Goal: Find contact information: Find contact information

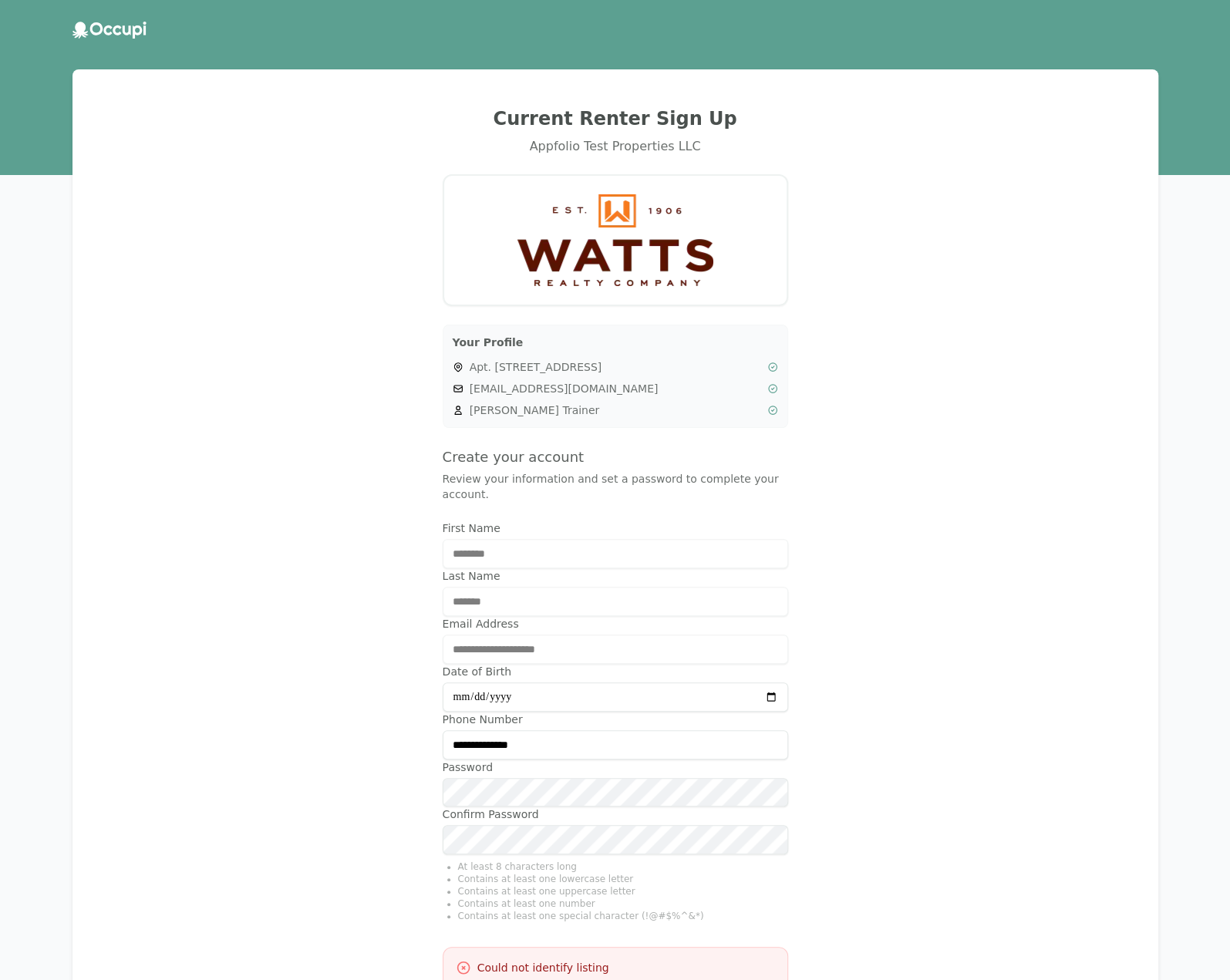
drag, startPoint x: 504, startPoint y: 371, endPoint x: 617, endPoint y: 368, distance: 113.0
click at [617, 368] on span "Apt. [STREET_ADDRESS]" at bounding box center [615, 367] width 291 height 15
copy span "[STREET_ADDRESS]"
click at [557, 393] on span "[EMAIL_ADDRESS][DOMAIN_NAME]" at bounding box center [615, 388] width 291 height 15
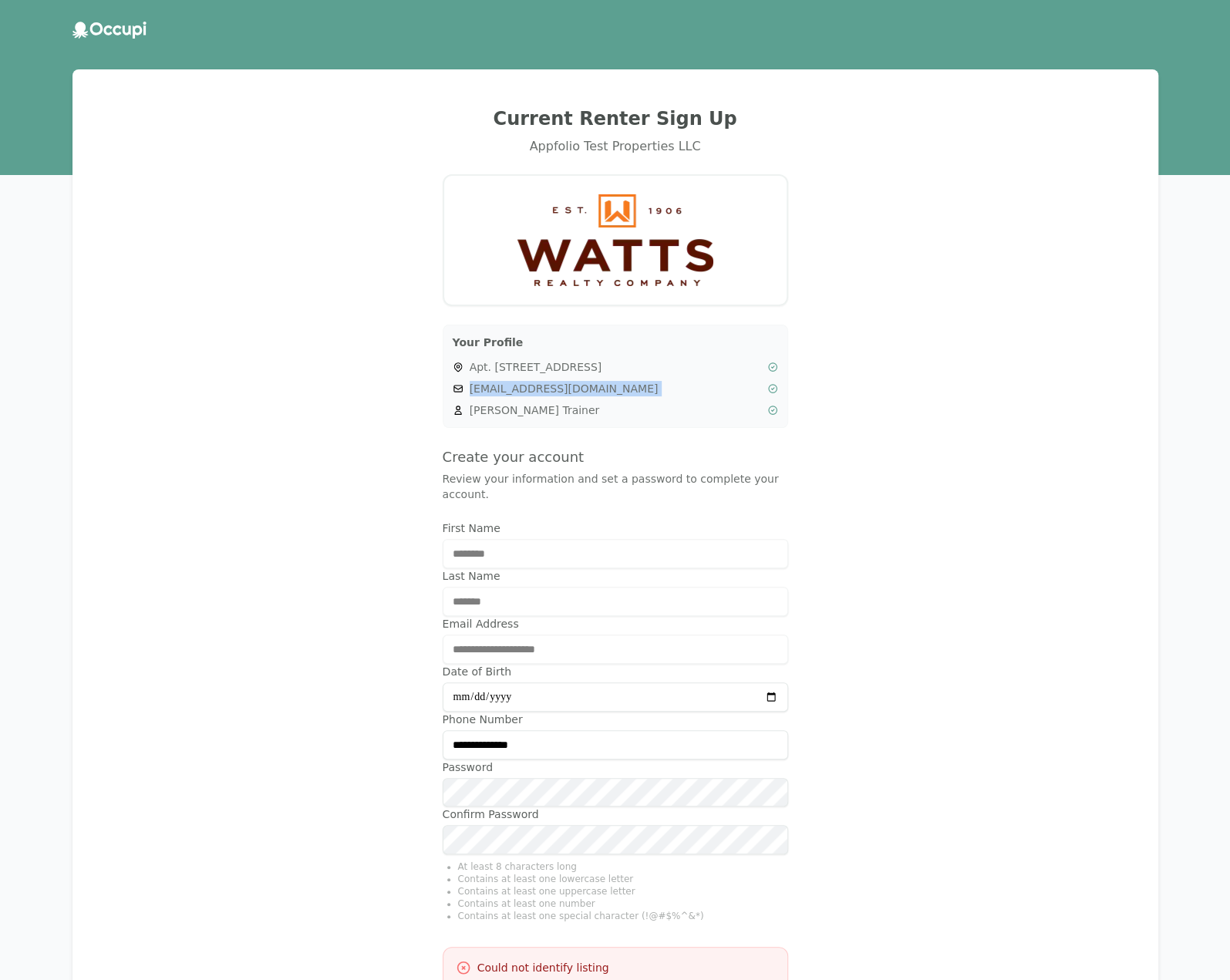
click at [559, 393] on span "[EMAIL_ADDRESS][DOMAIN_NAME]" at bounding box center [615, 388] width 291 height 15
copy div "[EMAIL_ADDRESS][DOMAIN_NAME]"
drag, startPoint x: 492, startPoint y: 950, endPoint x: 659, endPoint y: 950, distance: 167.0
click at [659, 960] on div "Could not identify listing" at bounding box center [615, 968] width 320 height 15
click at [549, 960] on h3 "Could not identify listing" at bounding box center [544, 968] width 132 height 15
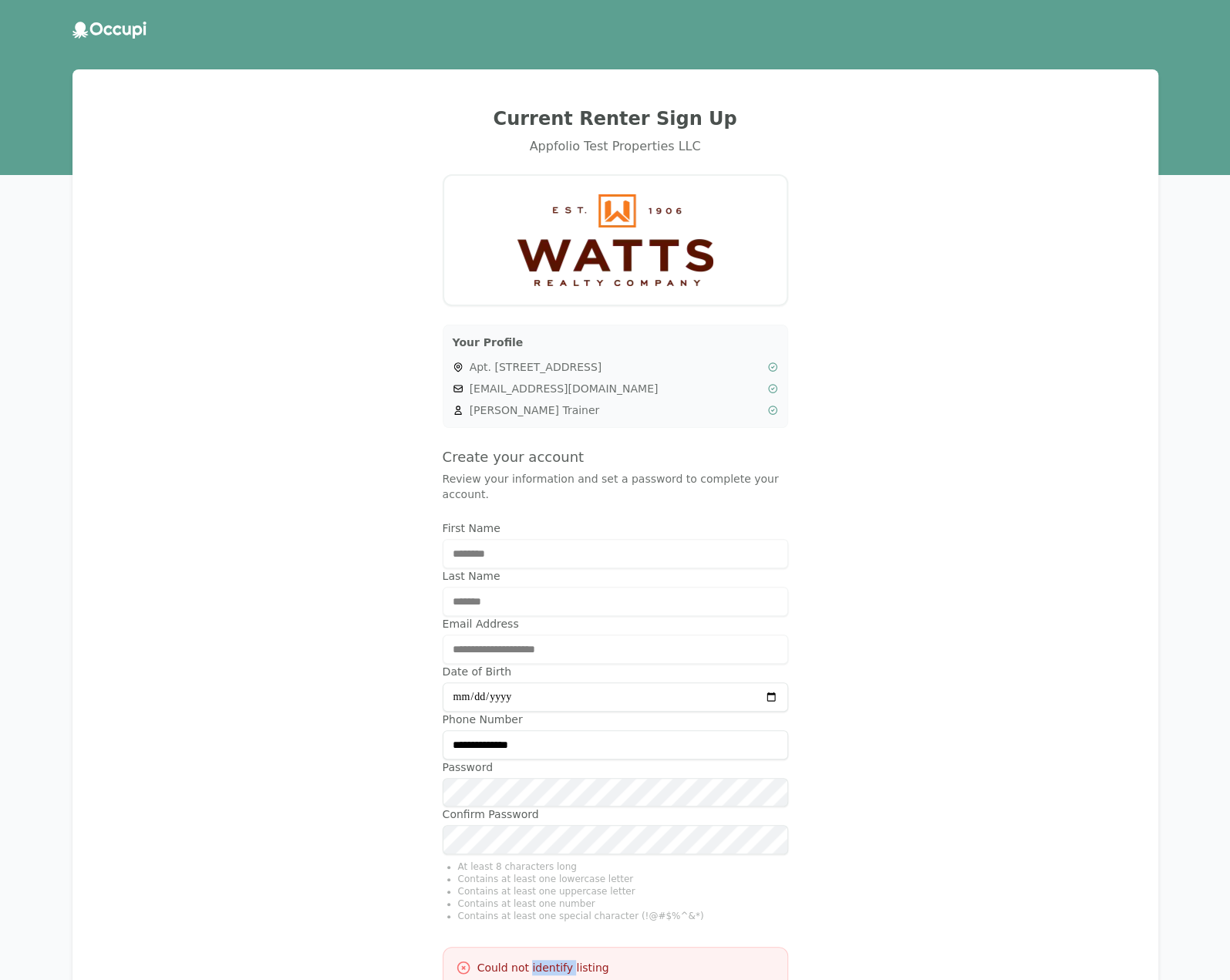
click at [549, 960] on h3 "Could not identify listing" at bounding box center [544, 968] width 132 height 15
